Goal: Check status: Check status

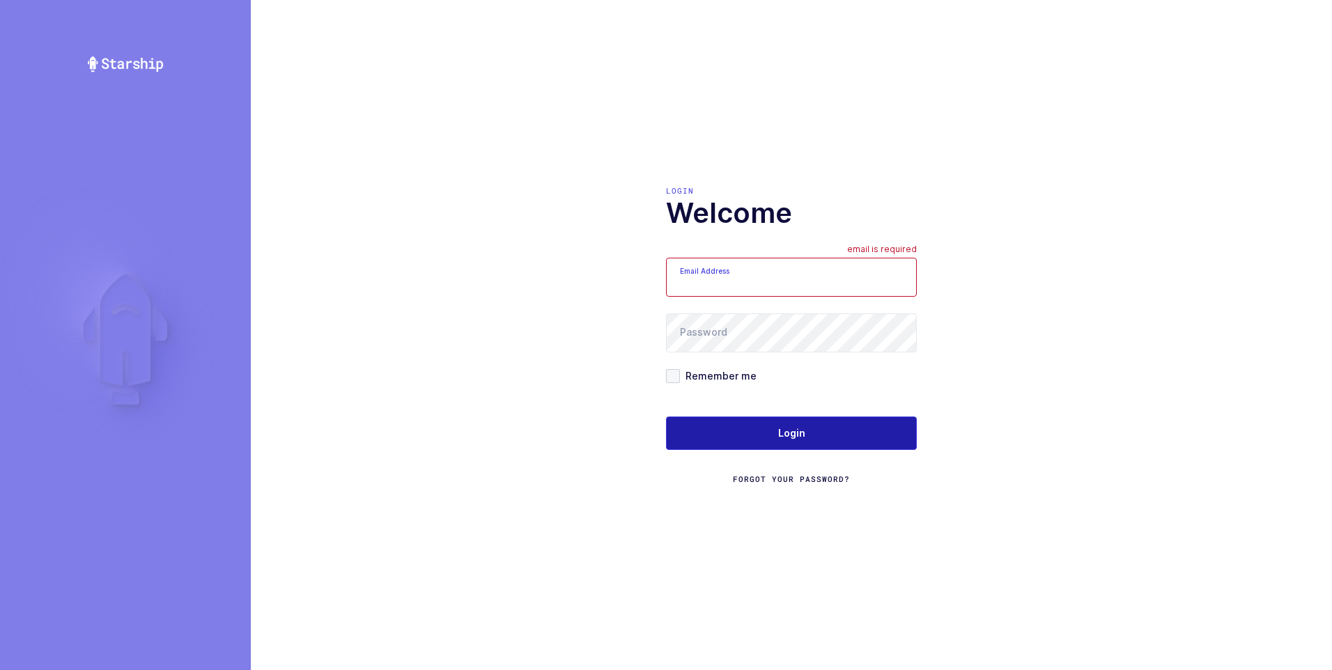
type input "ezra@janustrade.com"
click at [777, 433] on button "Login" at bounding box center [791, 432] width 251 height 33
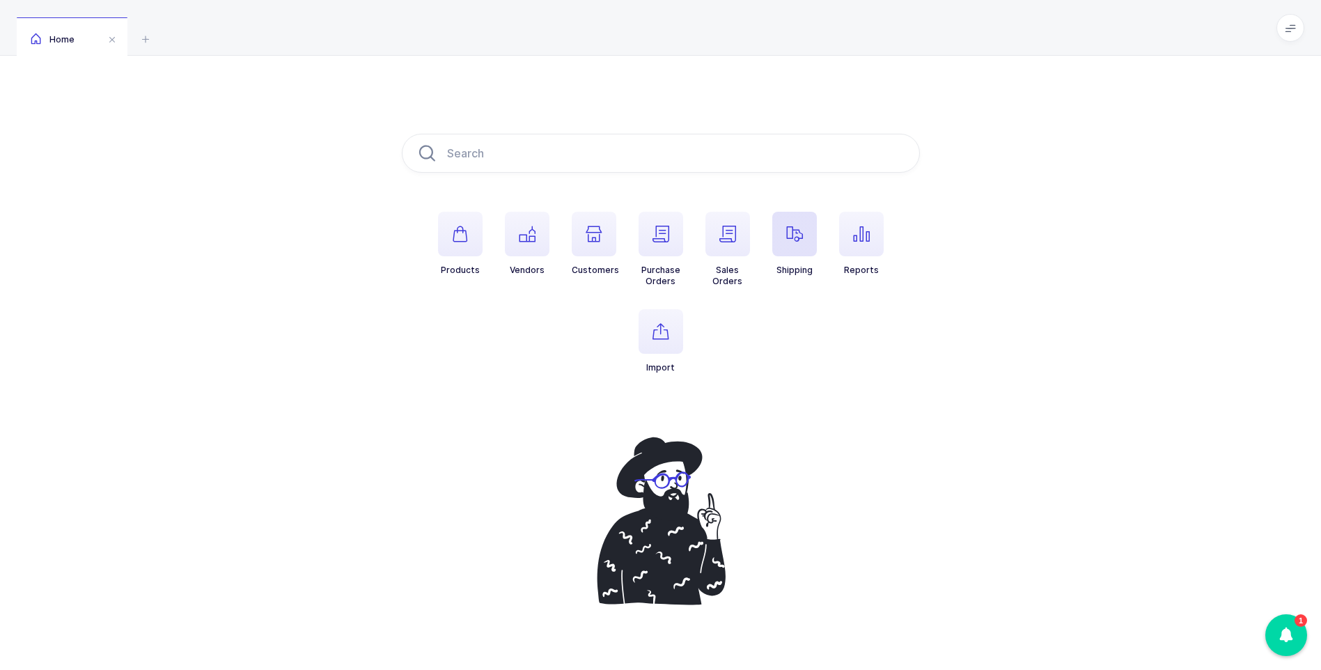
click at [783, 231] on span "button" at bounding box center [794, 234] width 45 height 45
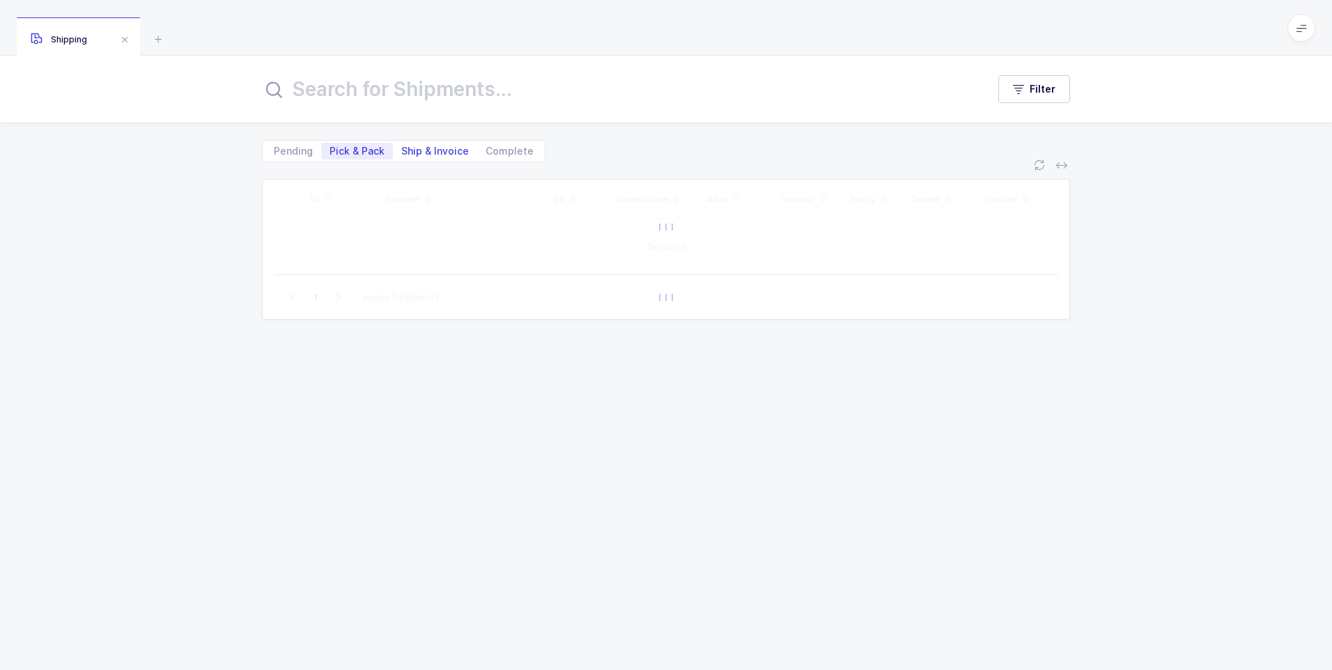
click at [428, 151] on span "Ship & Invoice" at bounding box center [435, 151] width 68 height 10
click at [402, 151] on input "Ship & Invoice" at bounding box center [397, 147] width 9 height 9
radio input "true"
radio input "false"
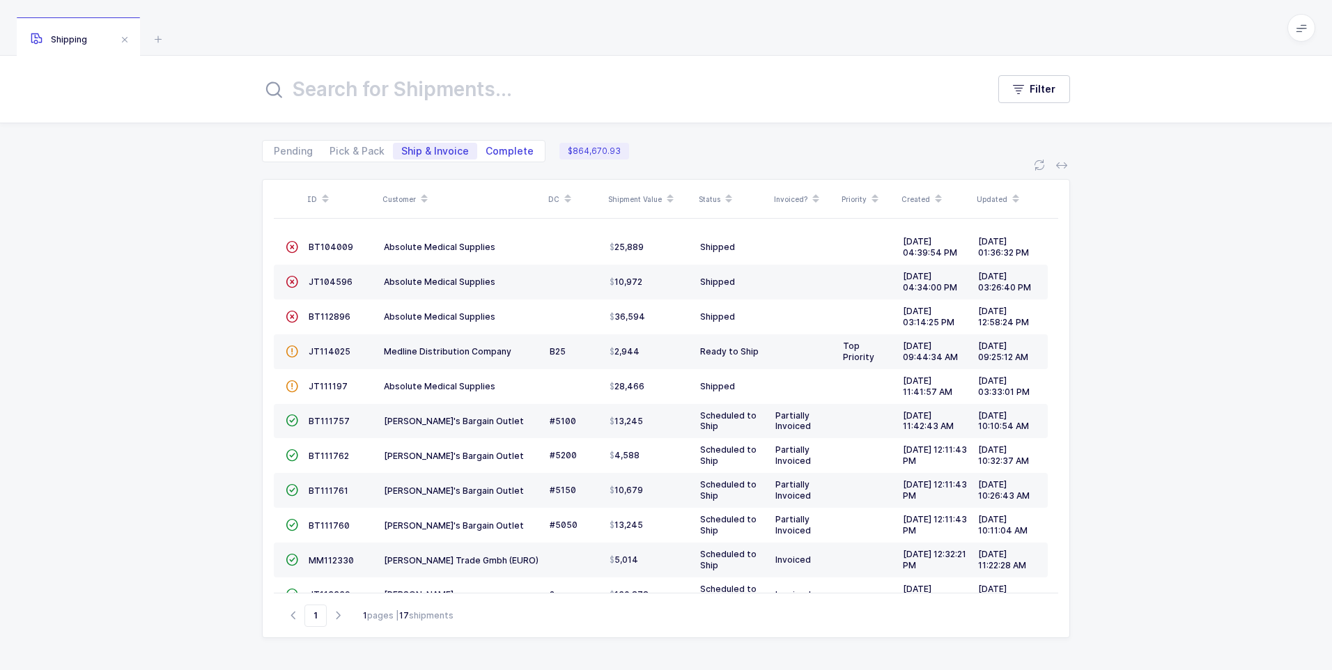
click at [502, 152] on span "Complete" at bounding box center [509, 151] width 48 height 10
click at [486, 152] on input "Complete" at bounding box center [481, 147] width 9 height 9
radio input "true"
radio input "false"
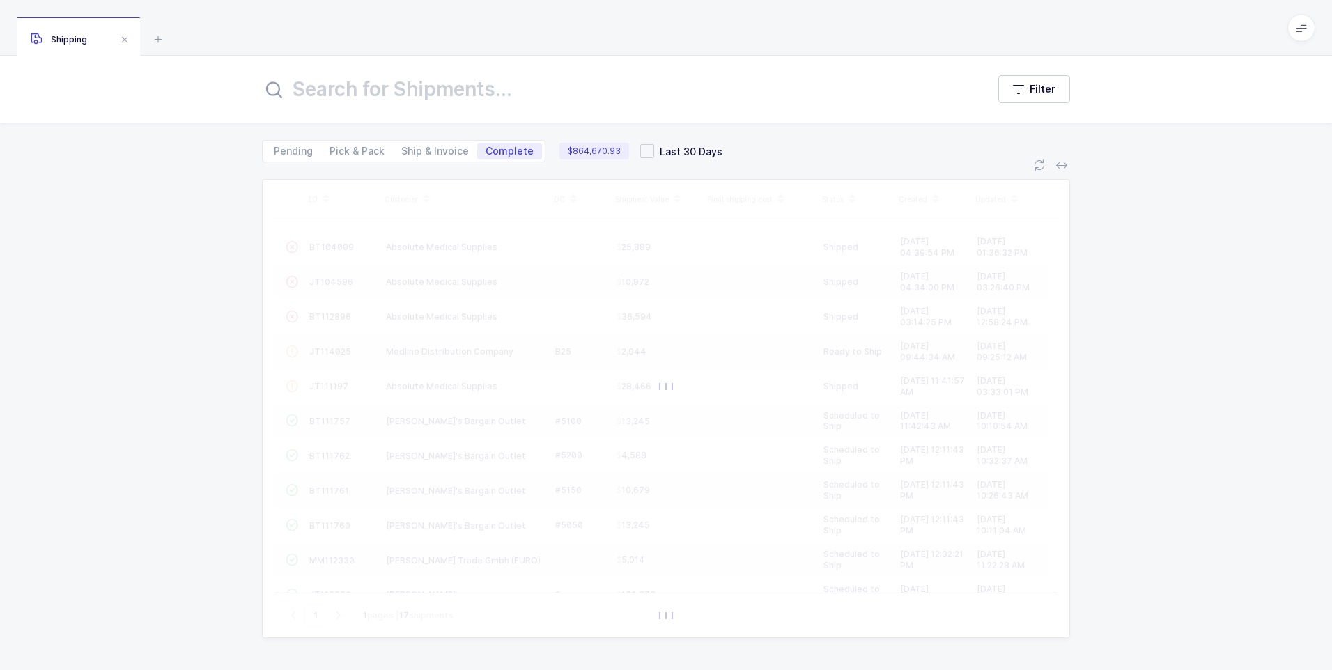
click at [427, 89] on input "text" at bounding box center [616, 88] width 708 height 33
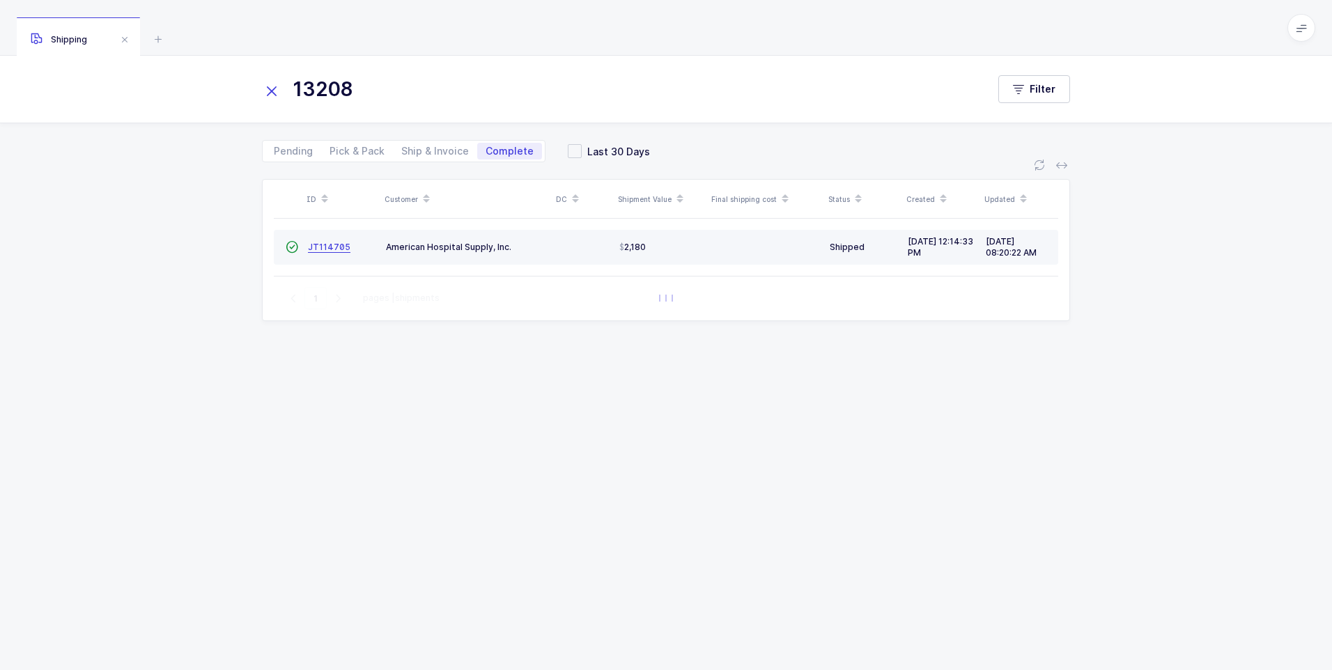
type input "13208"
click at [318, 245] on span "JT114705" at bounding box center [329, 247] width 42 height 10
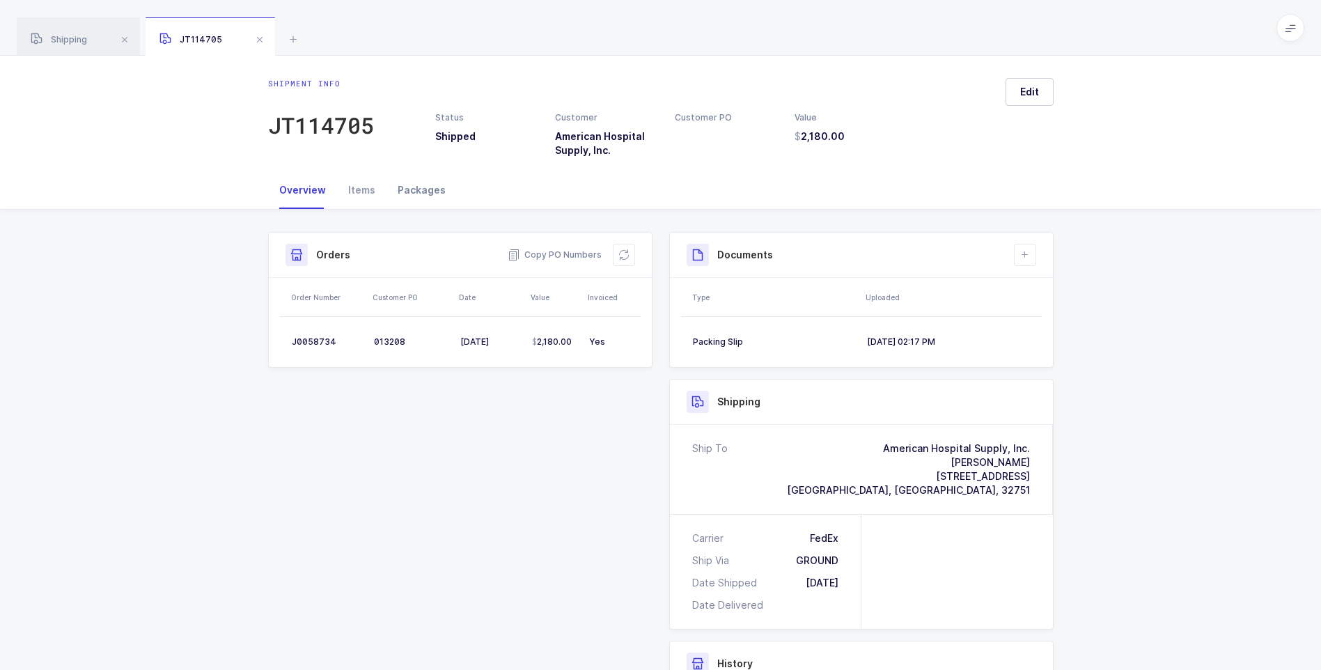
click at [421, 193] on div "Packages" at bounding box center [422, 190] width 70 height 38
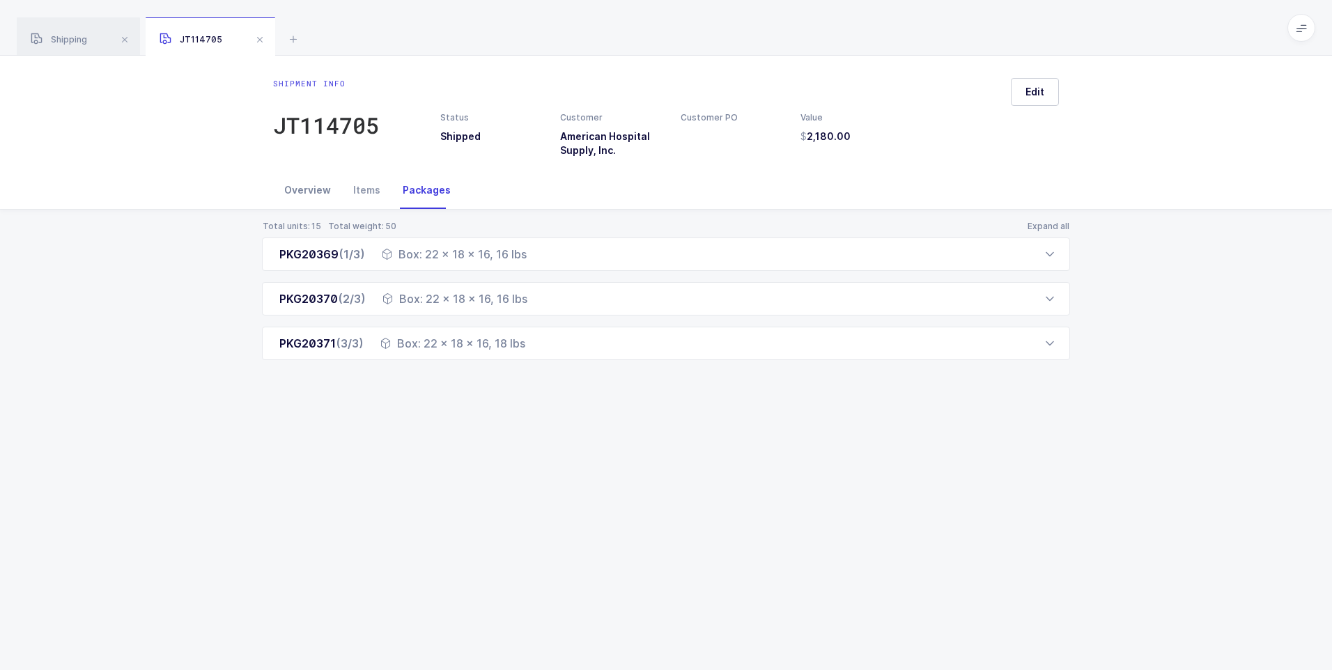
click at [295, 194] on div "Overview" at bounding box center [307, 190] width 69 height 38
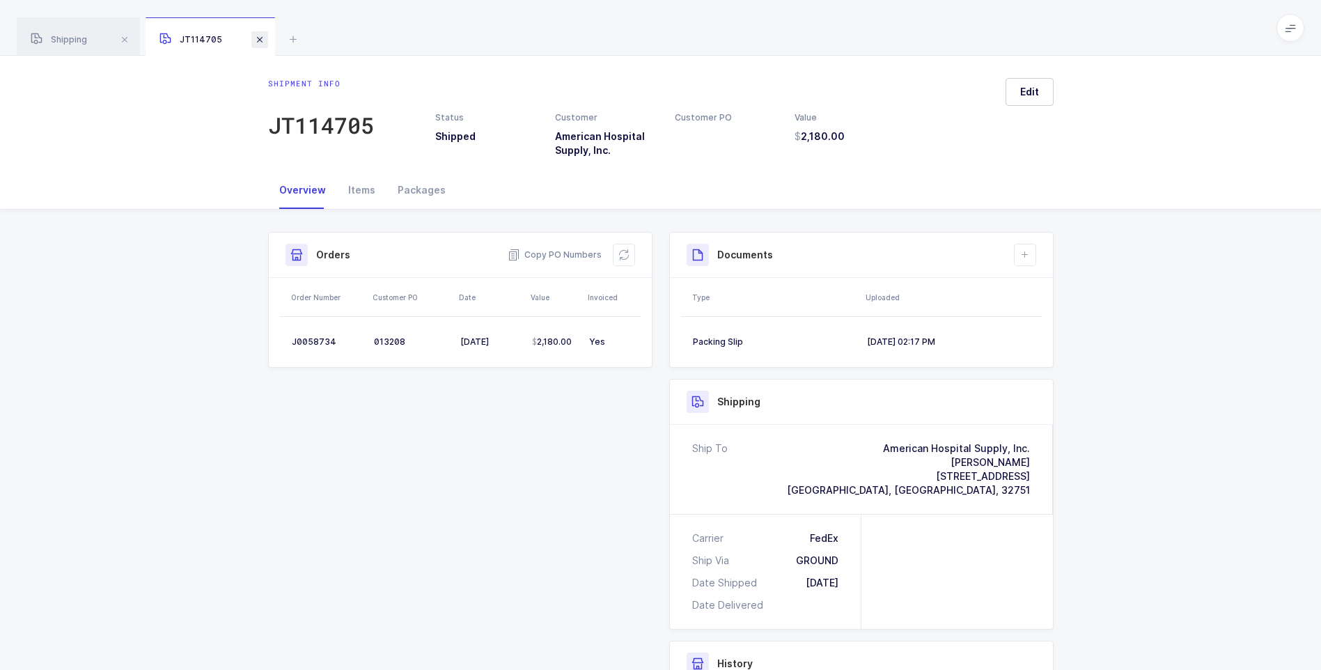
click at [256, 35] on span at bounding box center [259, 39] width 17 height 17
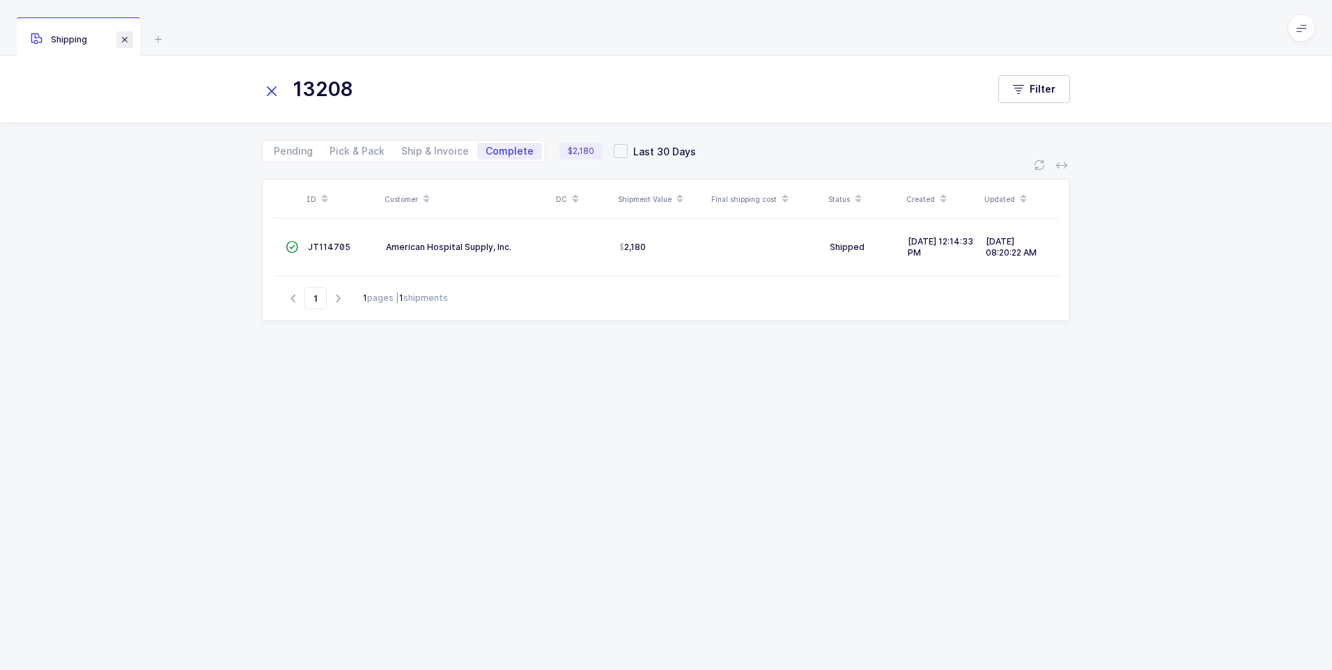
click at [125, 42] on span at bounding box center [124, 39] width 17 height 17
